Goal: Information Seeking & Learning: Learn about a topic

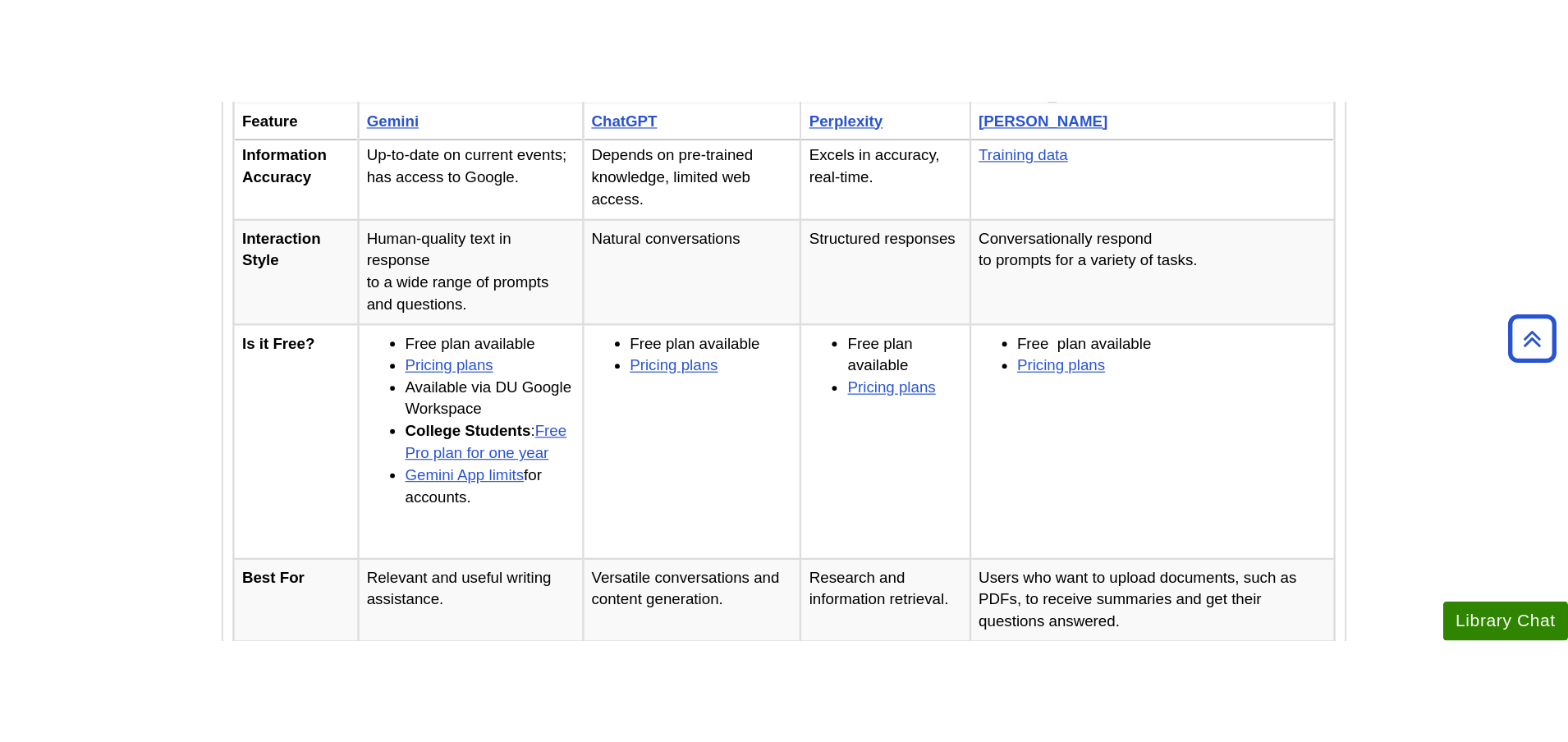
scroll to position [484, 0]
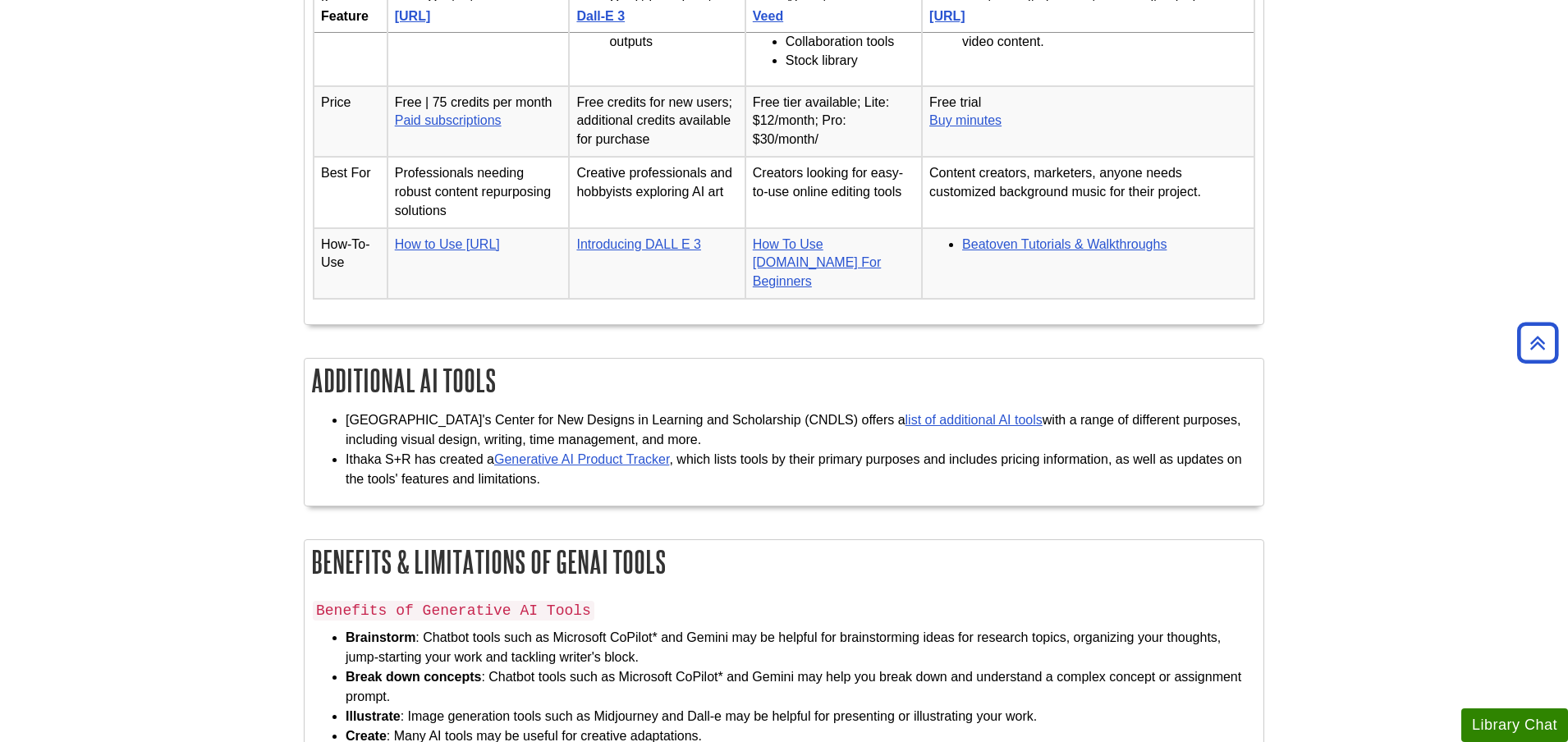
scroll to position [2745, 0]
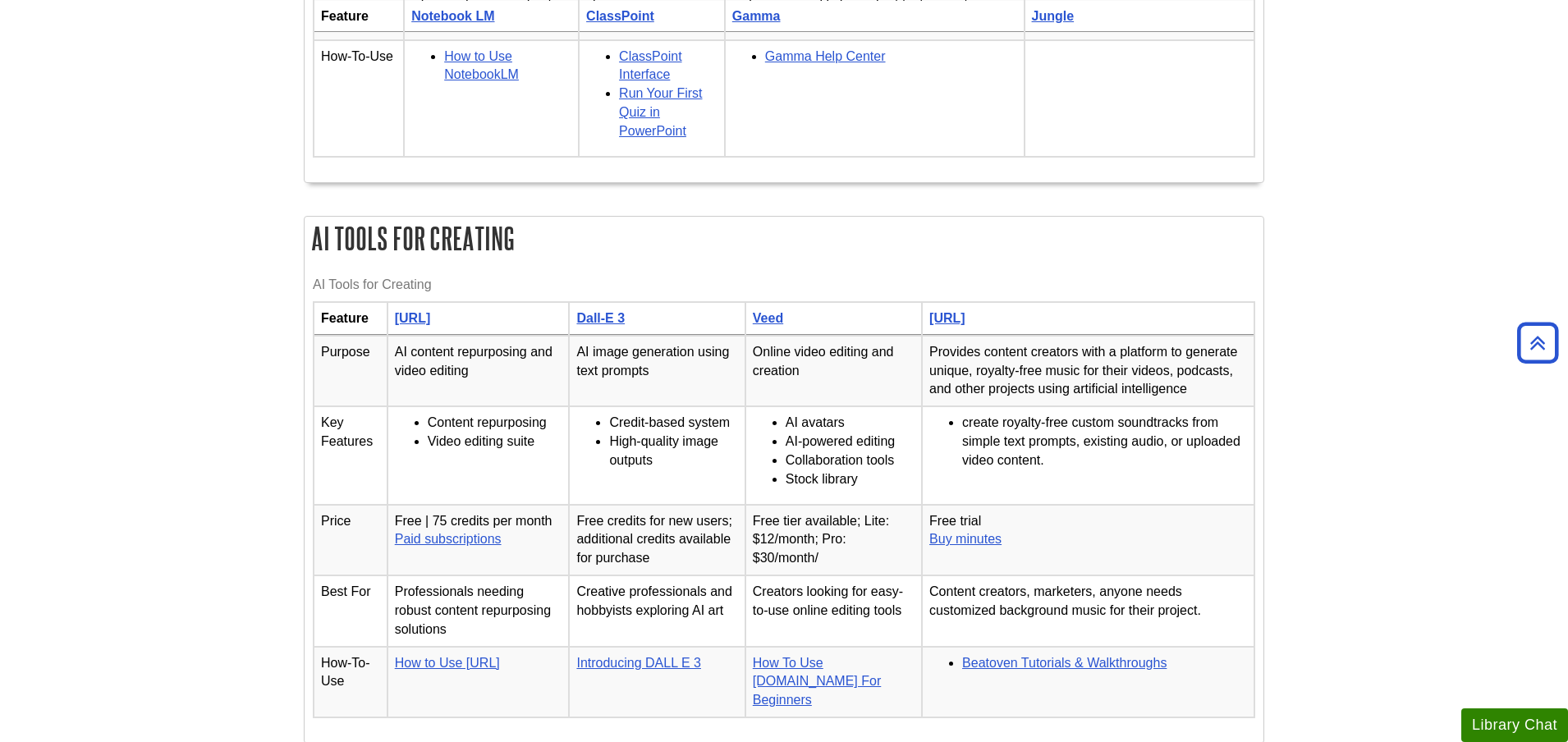
click at [1215, 335] on th "[URL]" at bounding box center [1088, 319] width 333 height 34
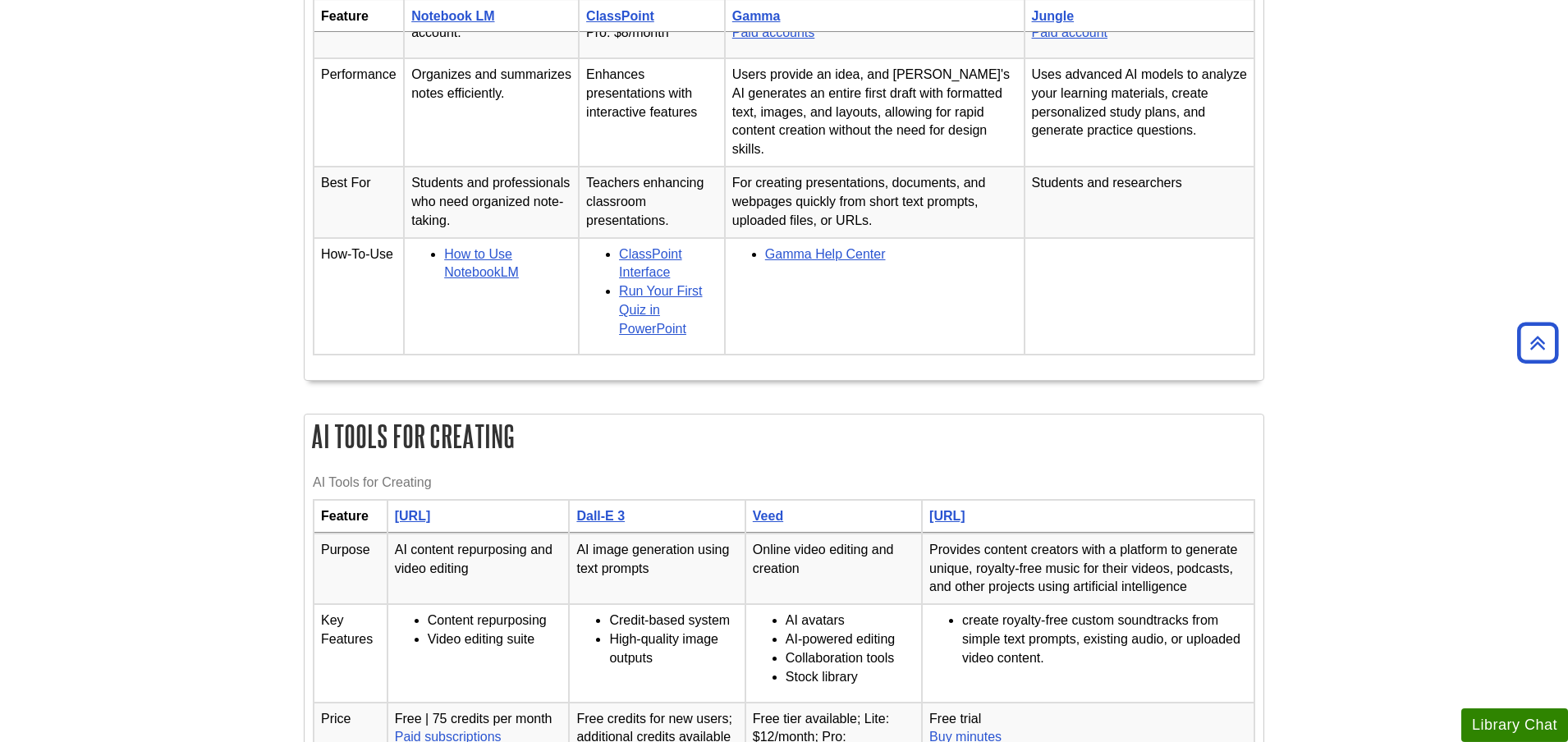
scroll to position [2494, 0]
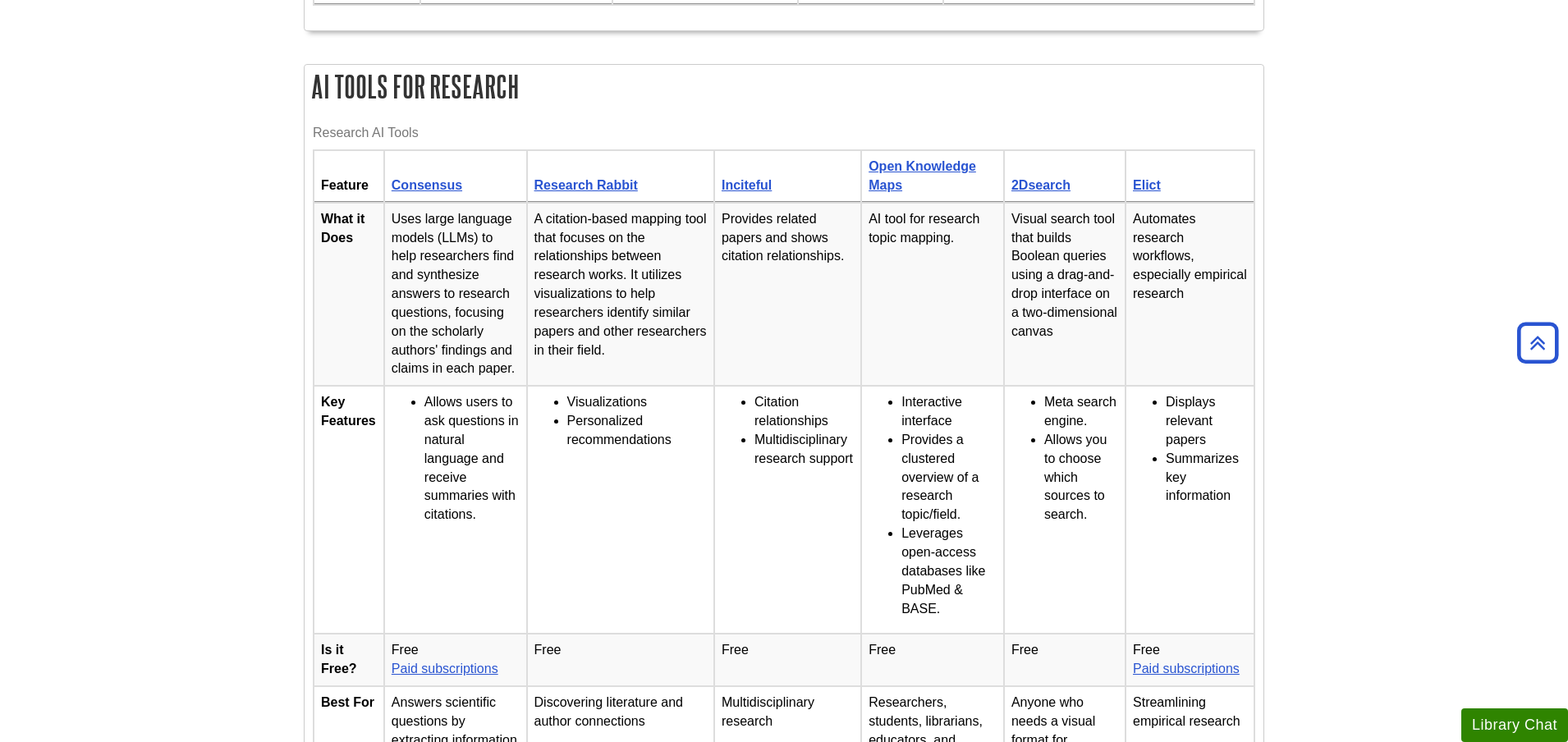
scroll to position [1489, 0]
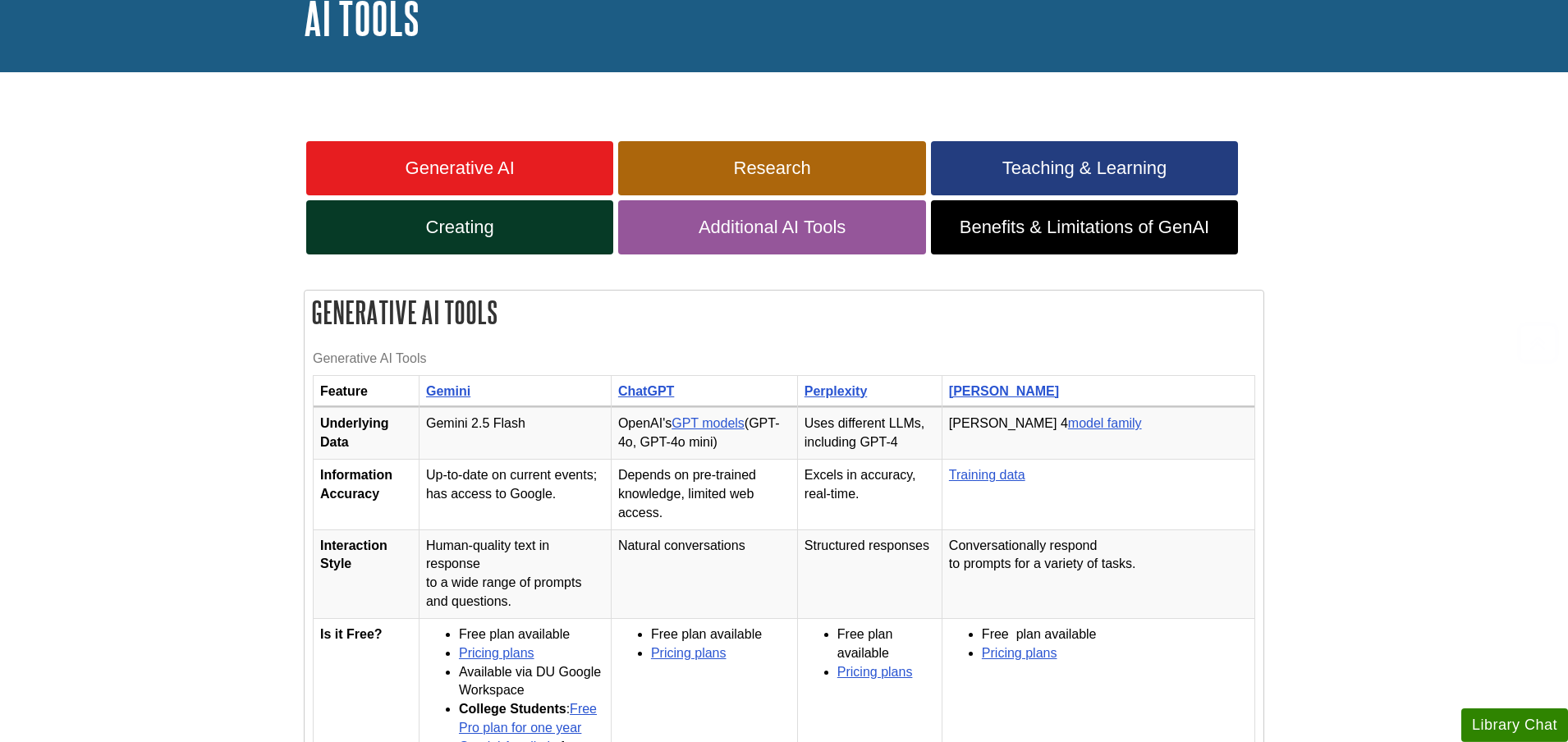
scroll to position [251, 0]
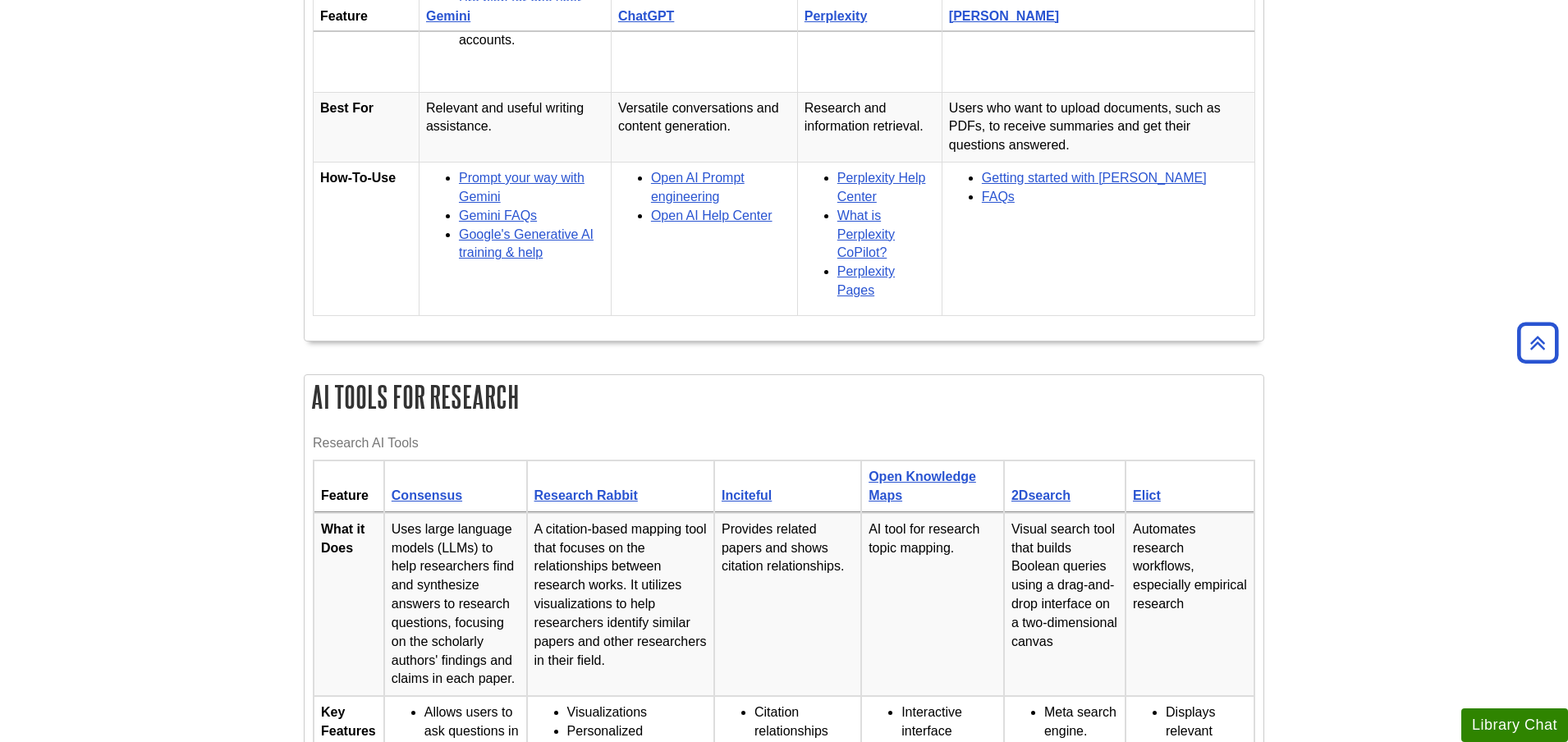
scroll to position [1089, 0]
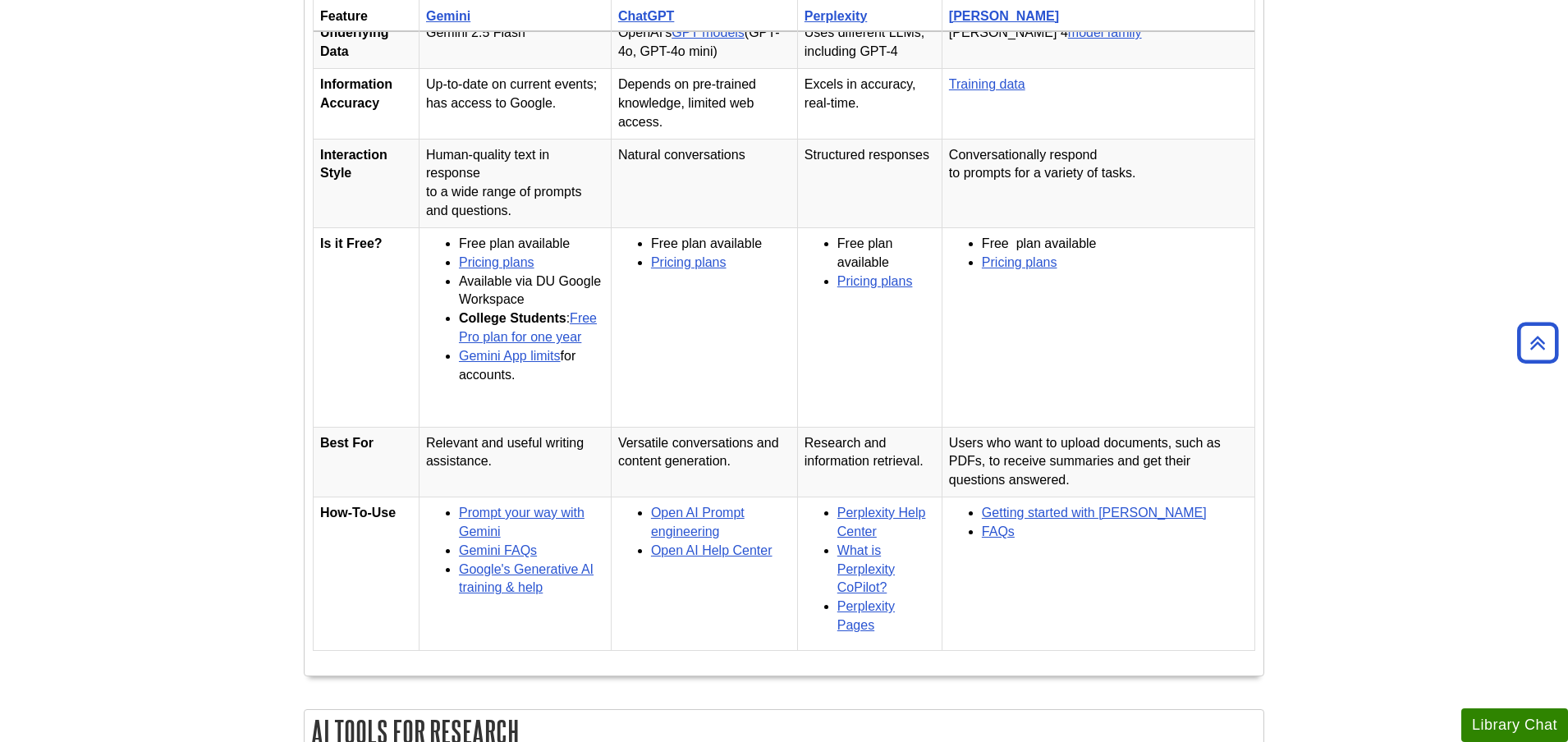
scroll to position [83, 0]
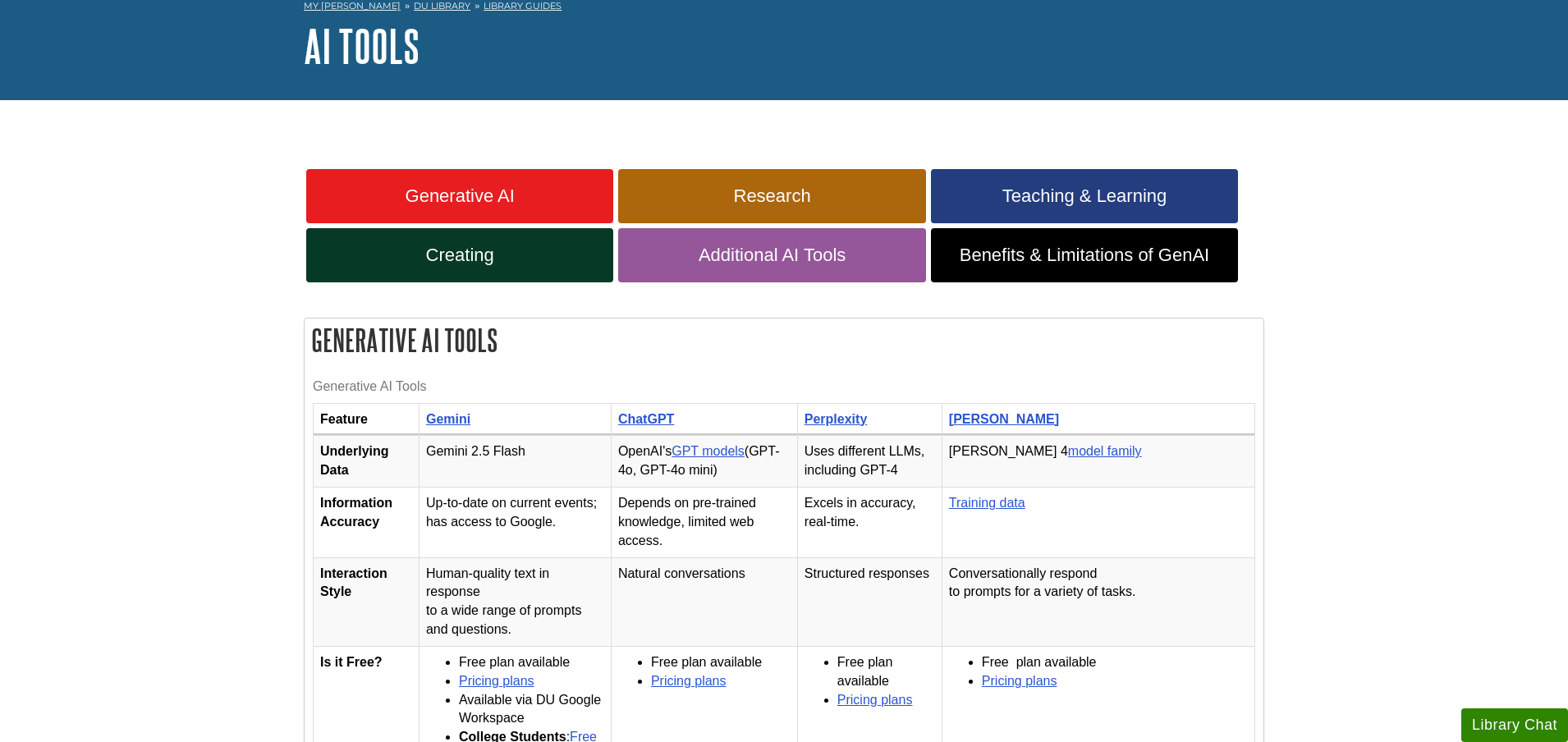
click at [1191, 435] on th "[PERSON_NAME]" at bounding box center [1099, 420] width 313 height 33
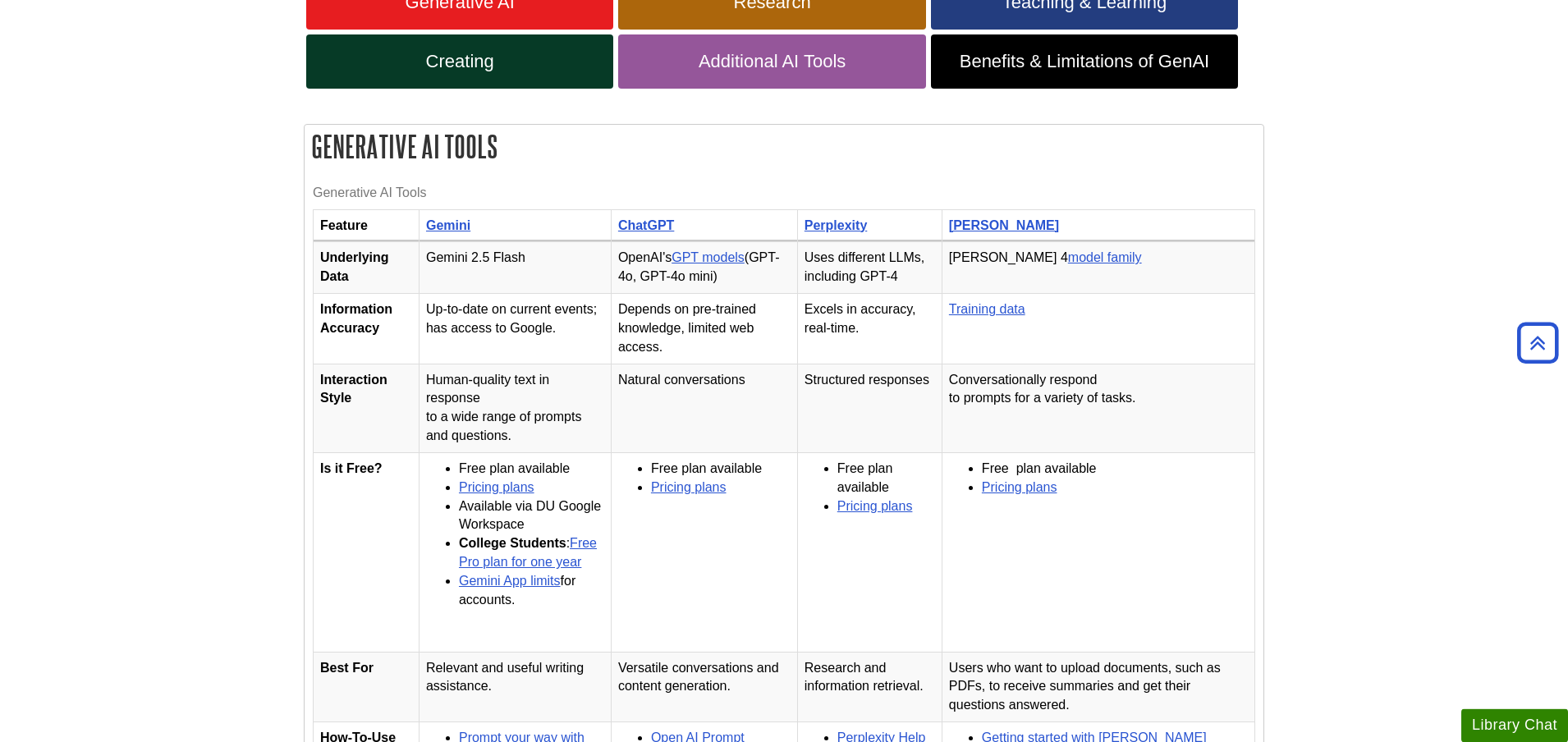
scroll to position [251, 0]
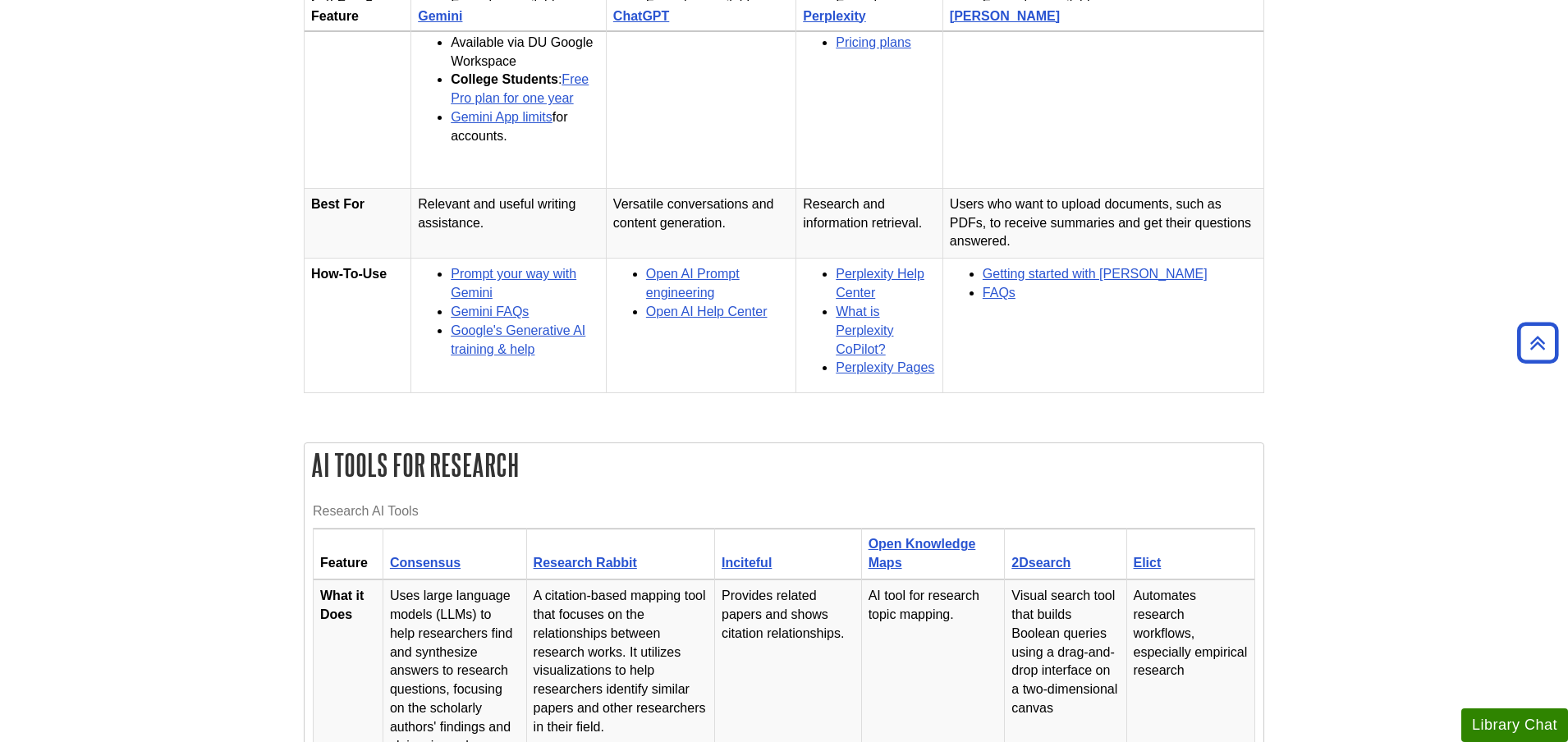
scroll to position [168, 0]
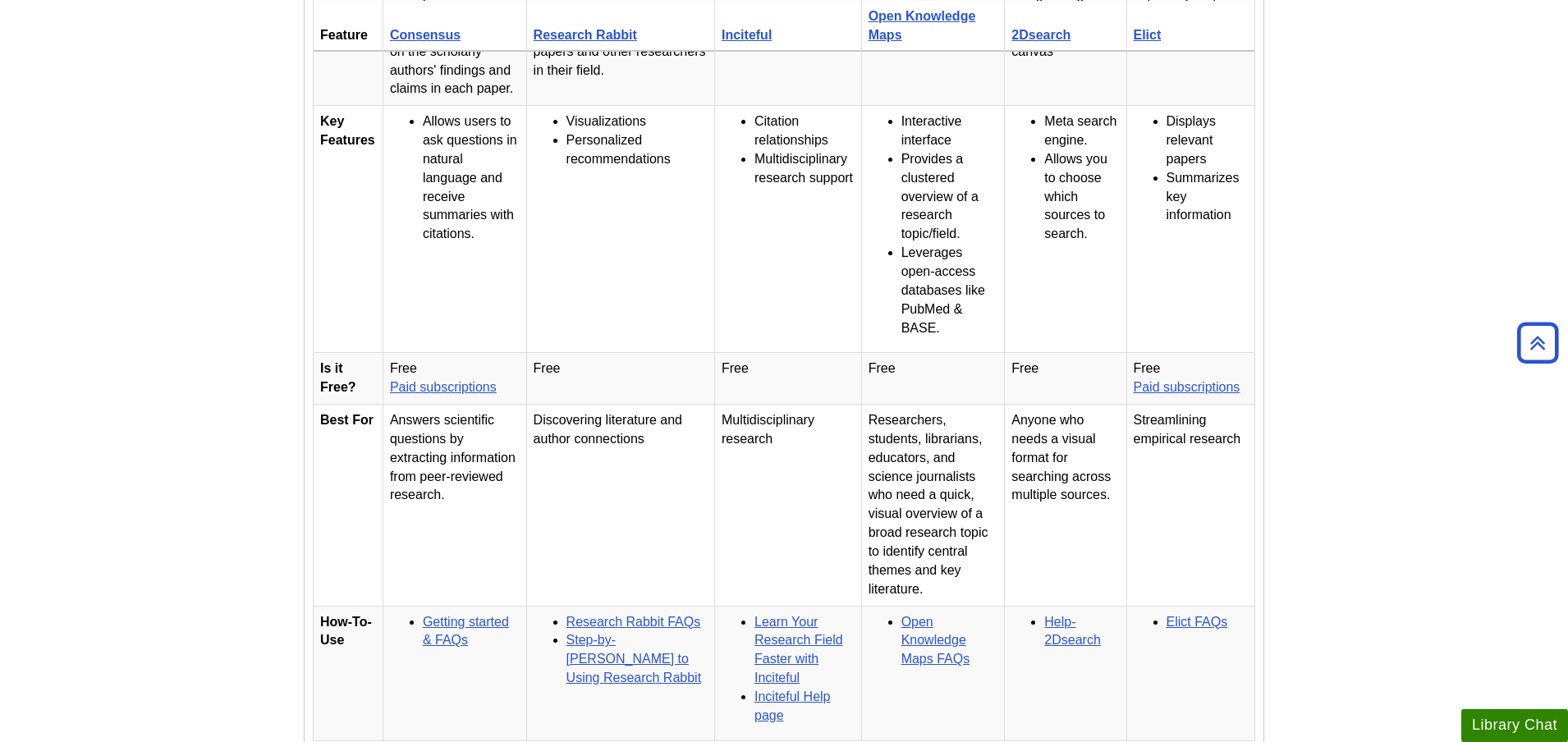
scroll to position [1340, 0]
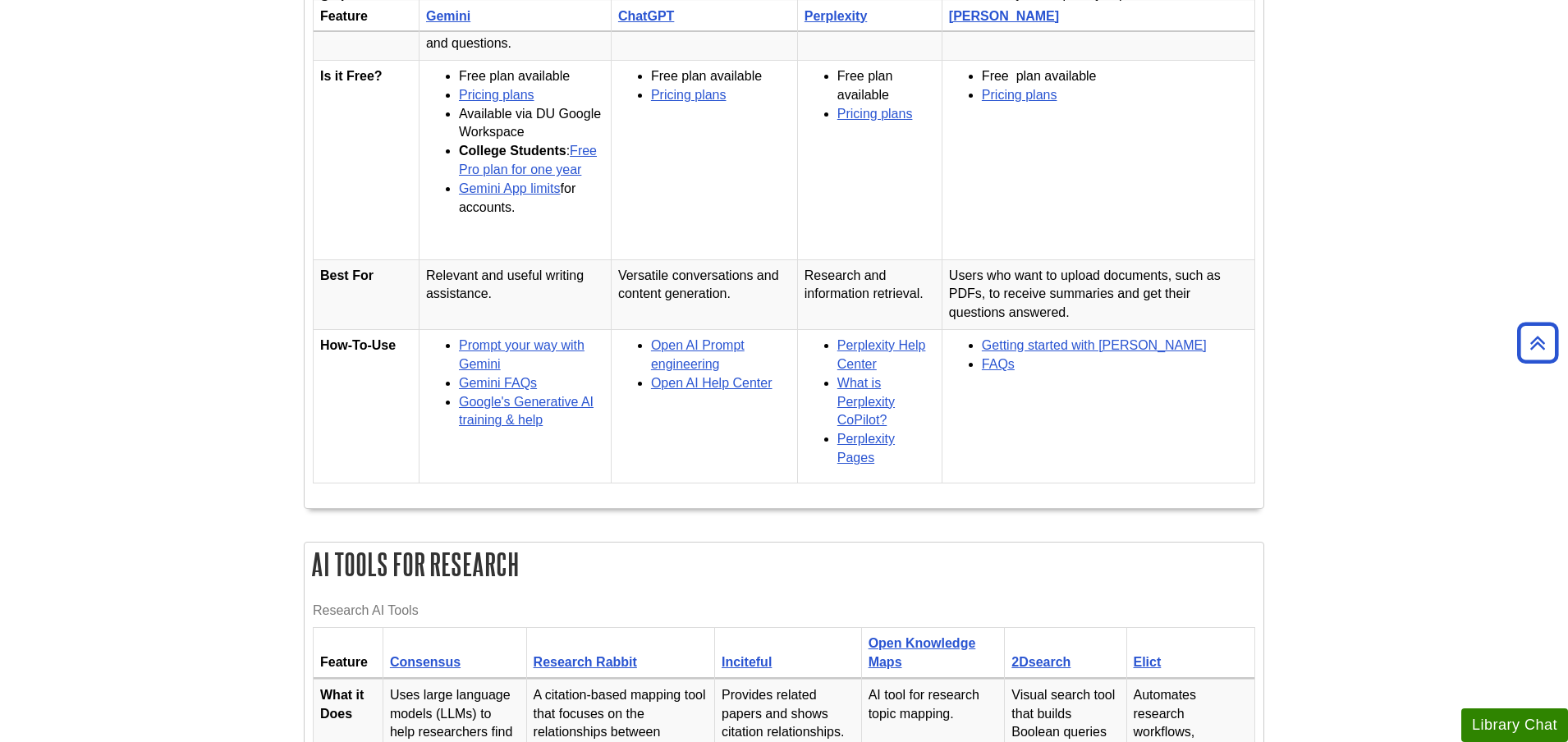
scroll to position [1004, 0]
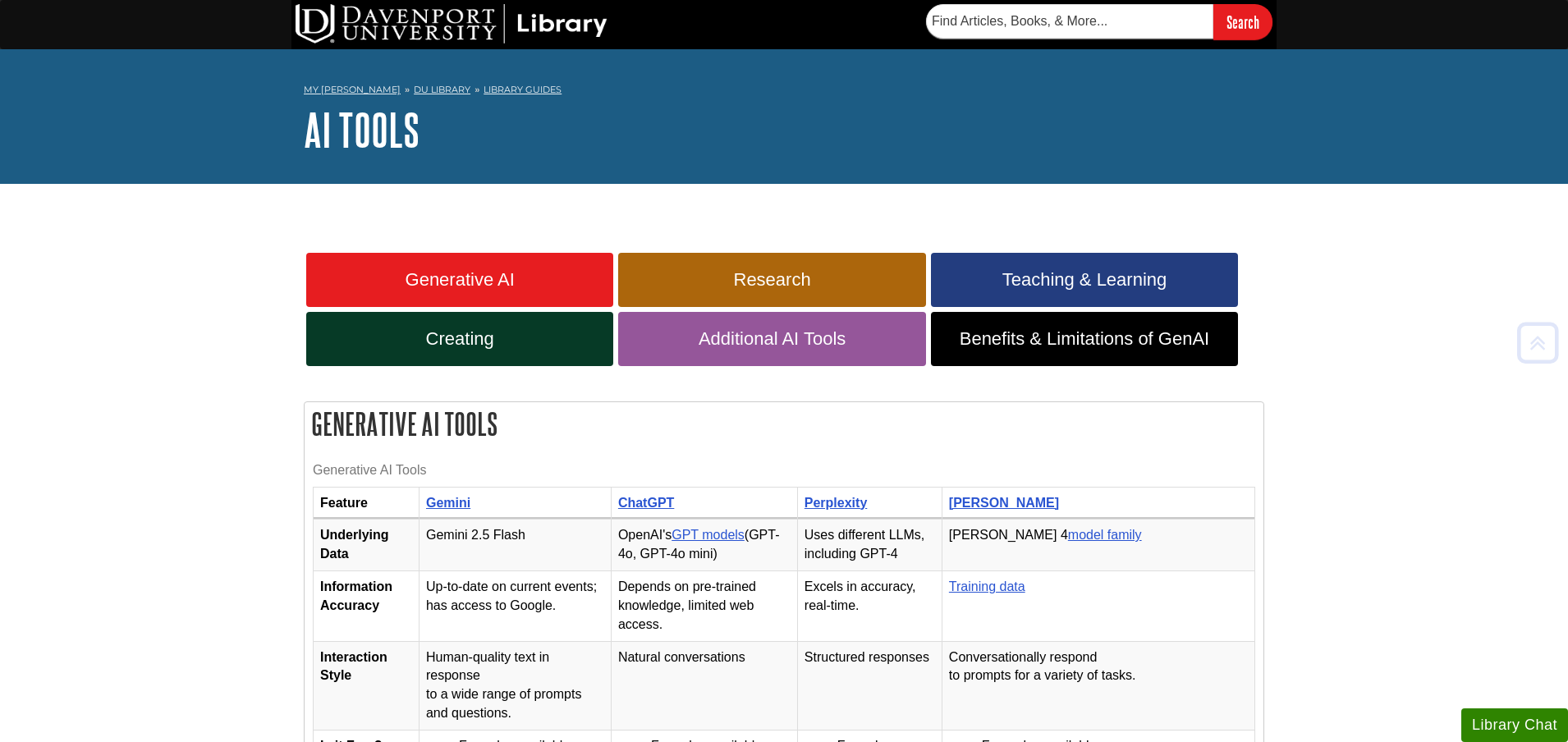
scroll to position [1004, 0]
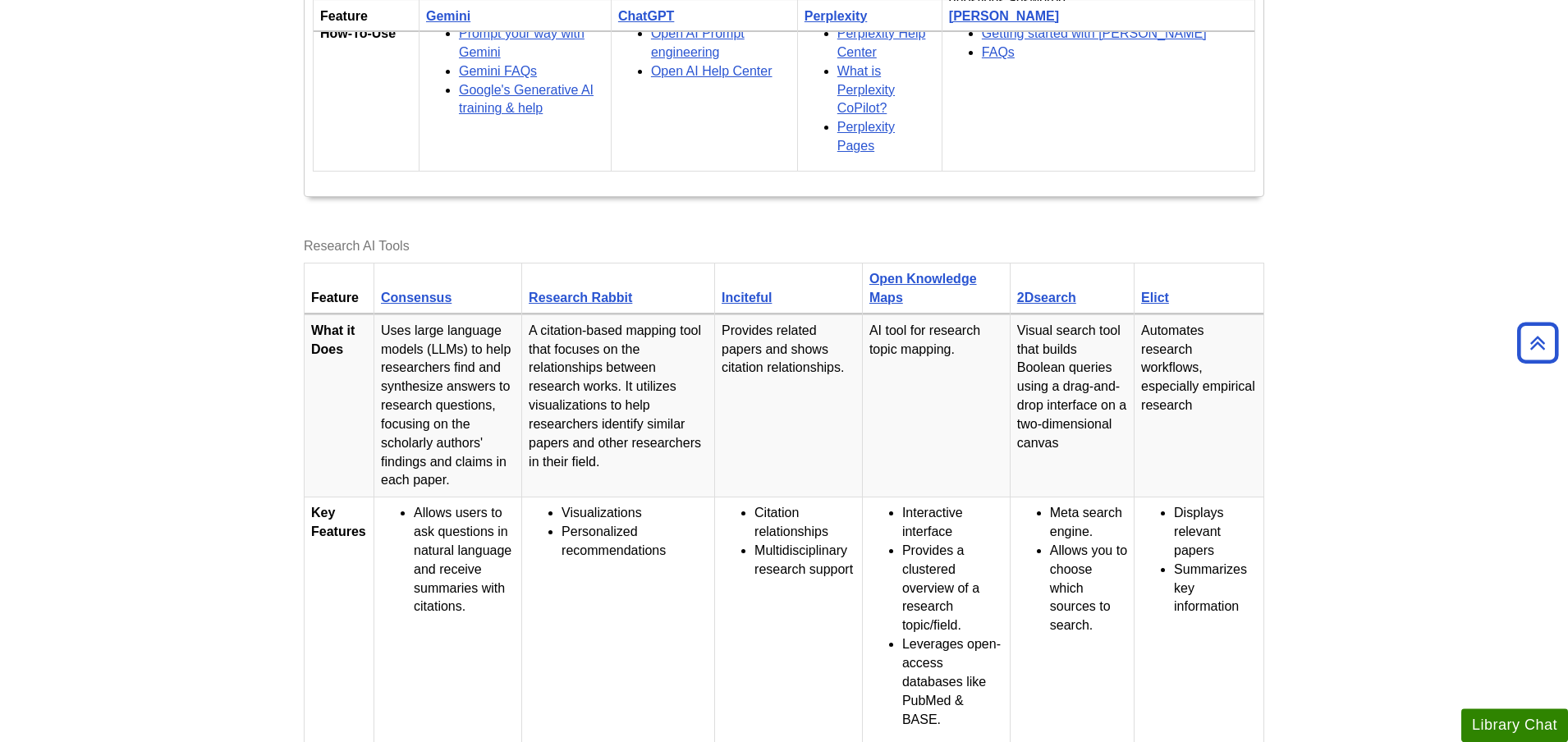
scroll to position [921, 0]
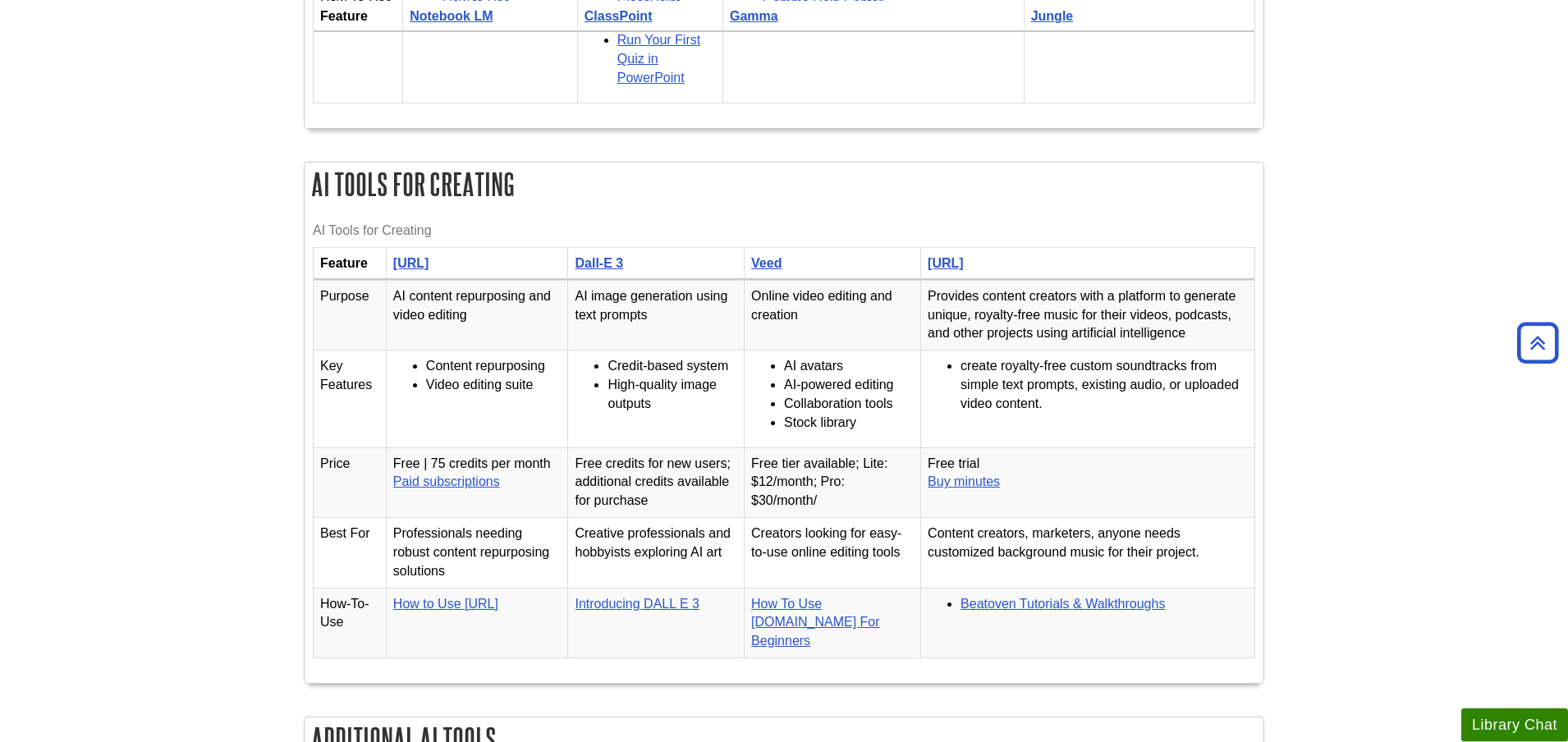
scroll to position [2846, 0]
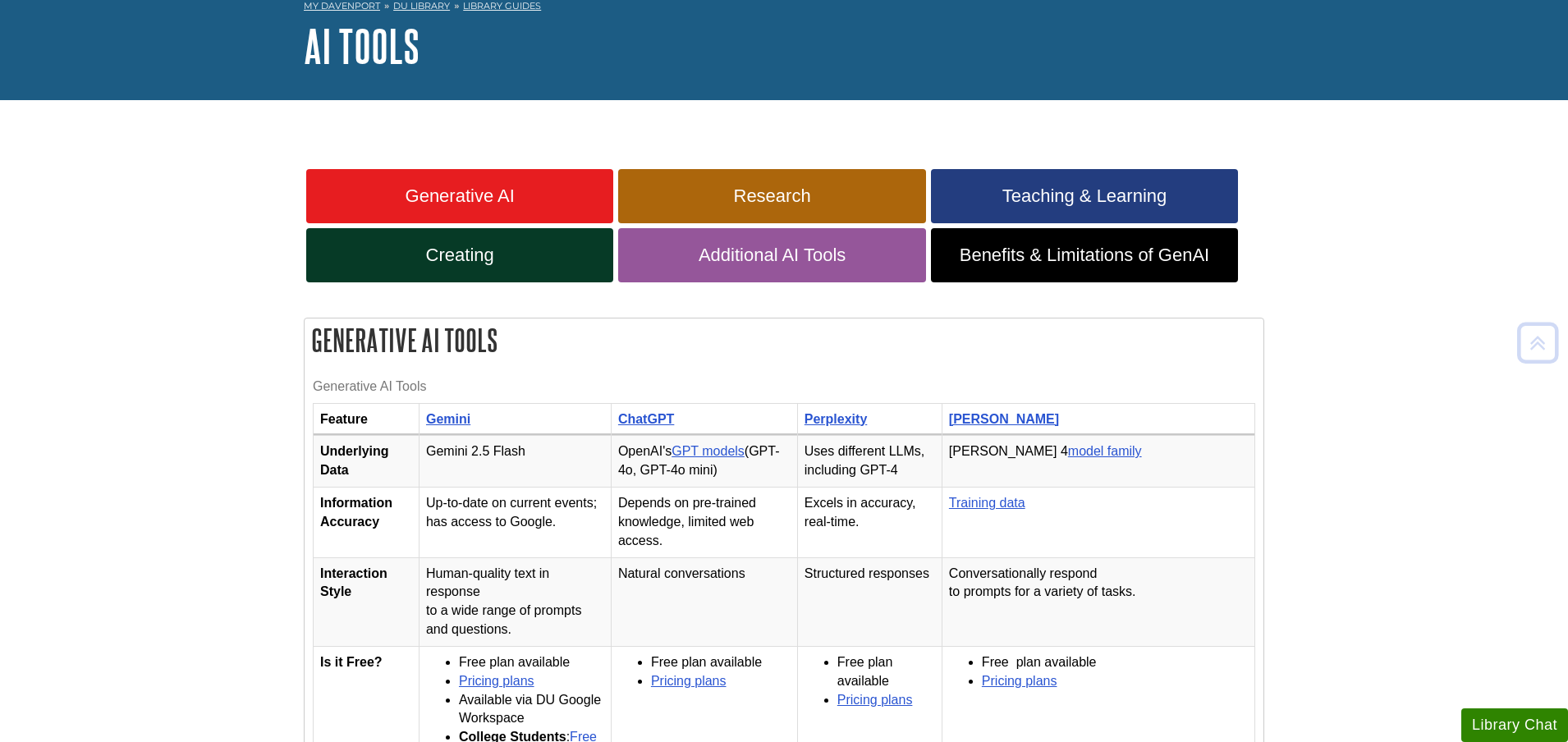
scroll to position [419, 0]
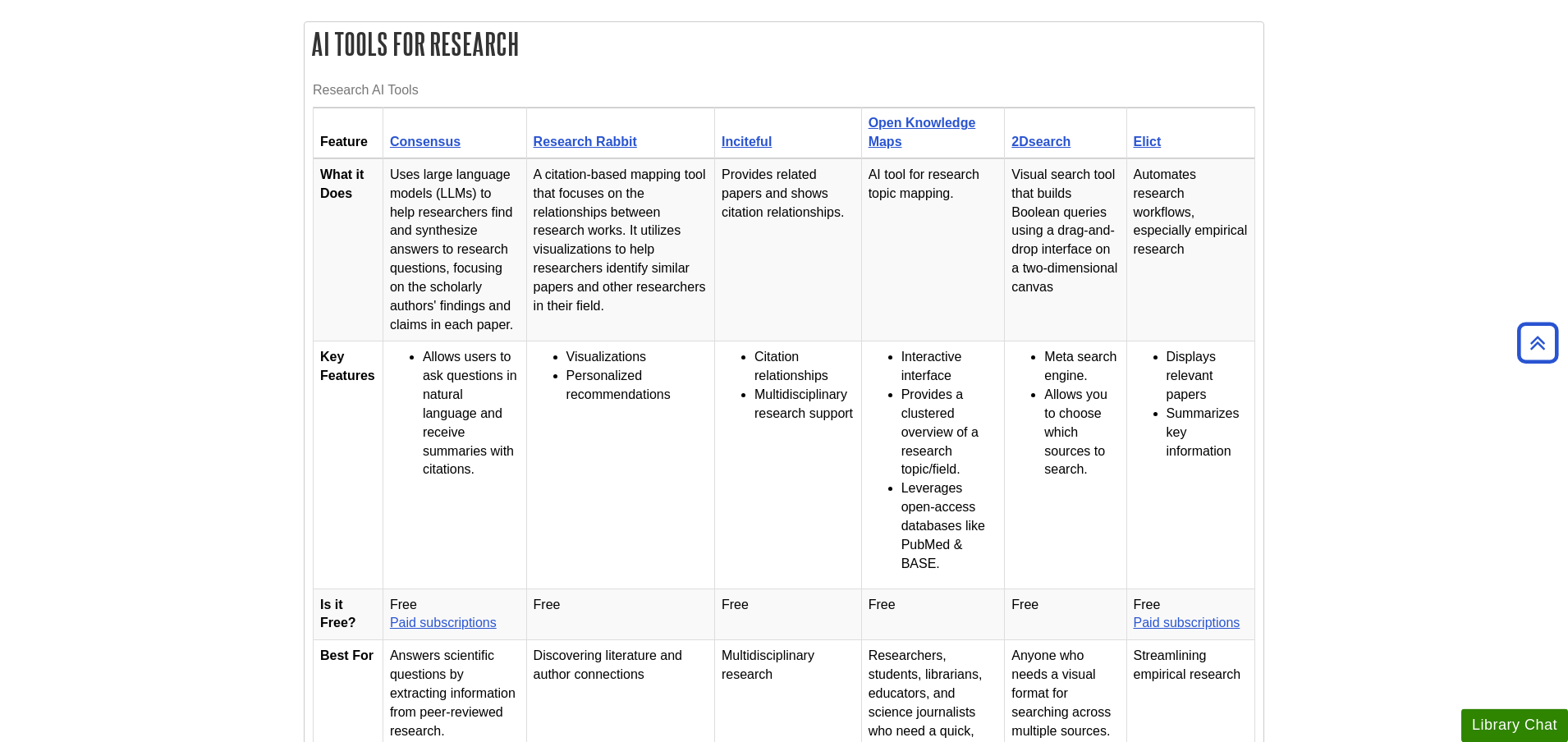
scroll to position [1172, 0]
